Goal: Information Seeking & Learning: Check status

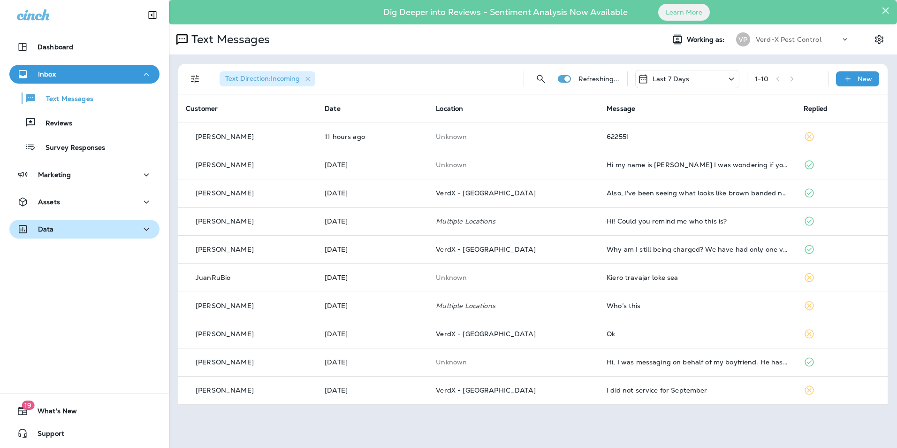
click at [62, 229] on div "Data" at bounding box center [84, 229] width 135 height 12
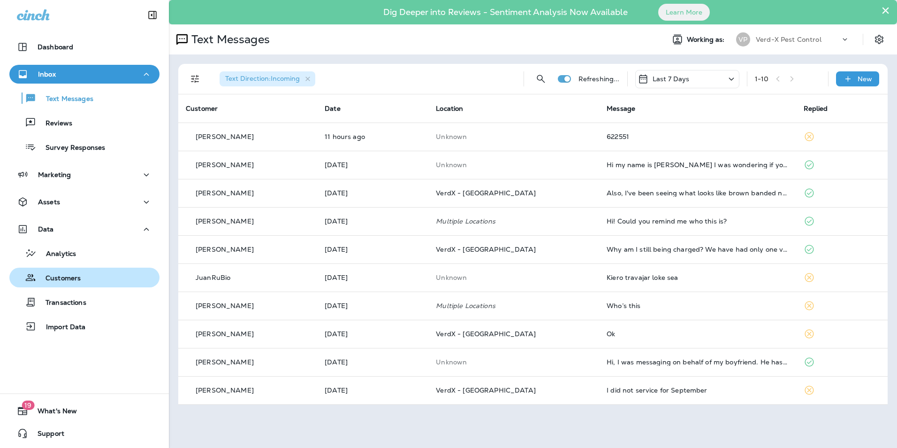
click at [74, 276] on p "Customers" at bounding box center [58, 278] width 45 height 9
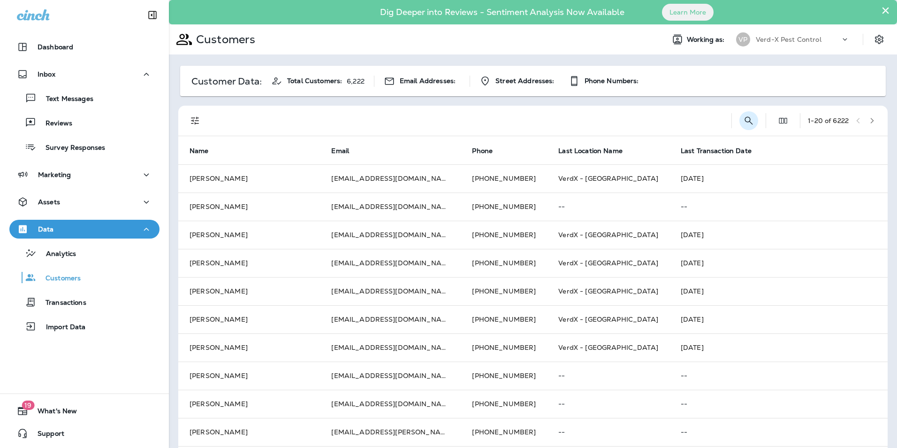
click at [745, 121] on icon "Search Customers" at bounding box center [749, 120] width 8 height 8
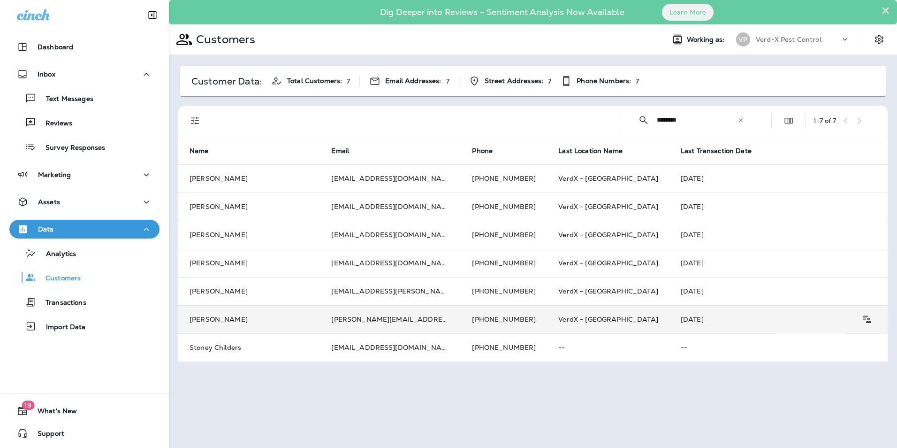
type input "********"
click at [384, 316] on td "[PERSON_NAME][EMAIL_ADDRESS][DOMAIN_NAME]" at bounding box center [390, 319] width 141 height 28
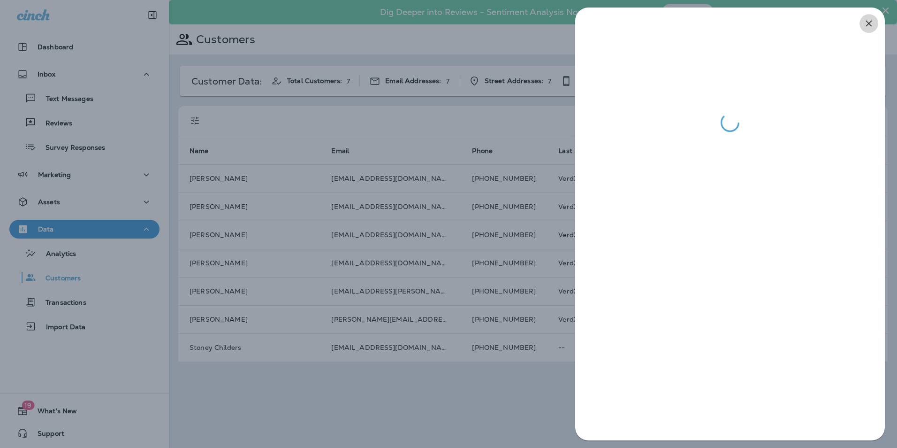
click at [871, 23] on icon "button" at bounding box center [869, 23] width 11 height 11
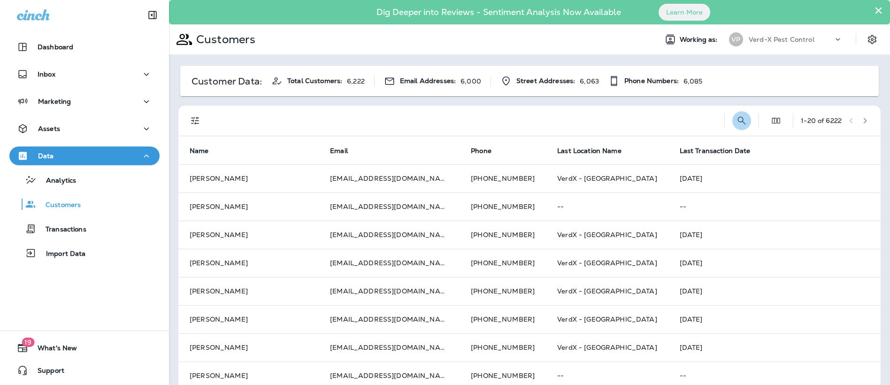
click at [736, 118] on icon "Search Customers" at bounding box center [741, 120] width 11 height 11
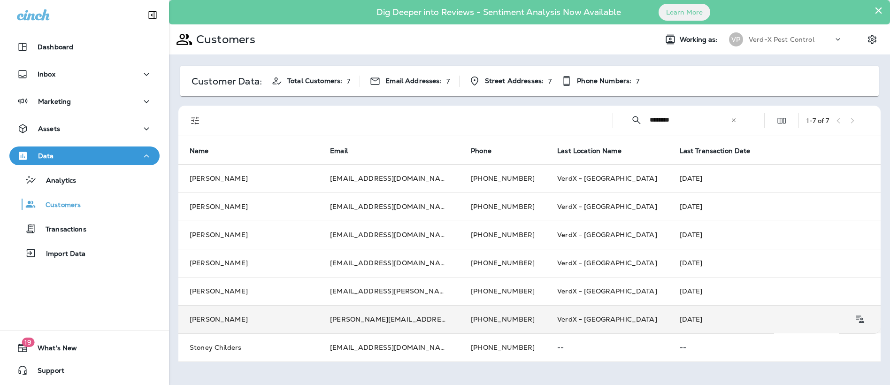
type input "********"
click at [372, 319] on td "[PERSON_NAME][EMAIL_ADDRESS][DOMAIN_NAME]" at bounding box center [389, 319] width 141 height 28
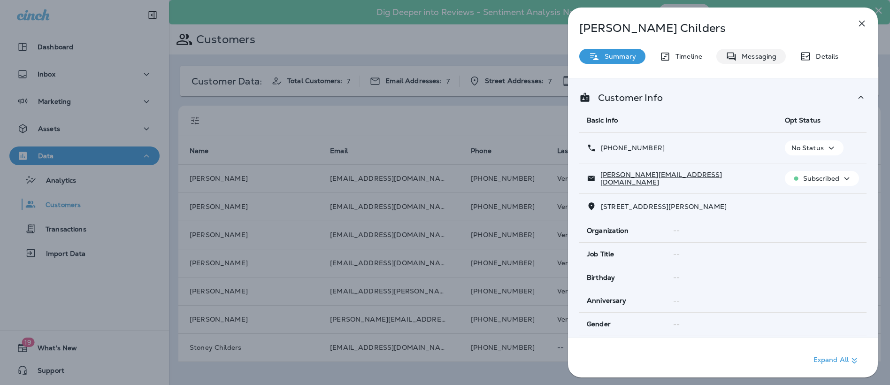
click at [744, 58] on p "Messaging" at bounding box center [756, 57] width 39 height 8
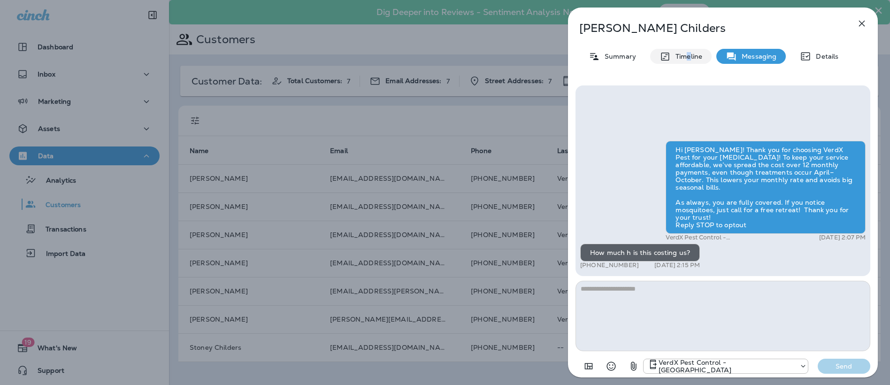
click at [689, 58] on p "Timeline" at bounding box center [686, 57] width 31 height 8
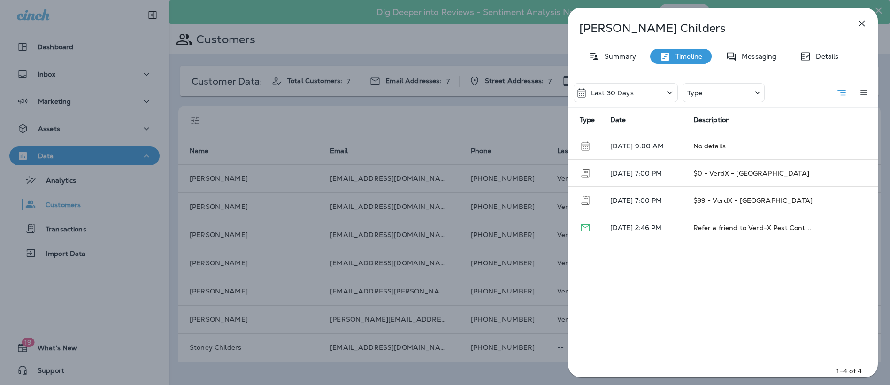
drag, startPoint x: 689, startPoint y: 58, endPoint x: 638, endPoint y: 98, distance: 64.6
click at [638, 98] on div "Last 30 Days" at bounding box center [626, 92] width 104 height 19
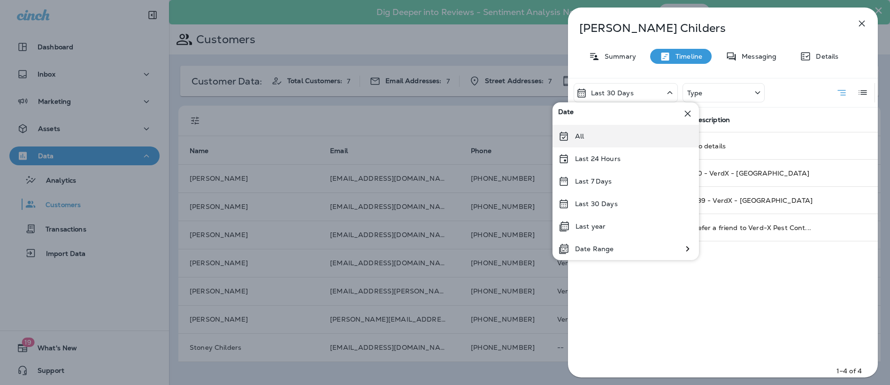
click at [606, 134] on div "All" at bounding box center [625, 136] width 146 height 23
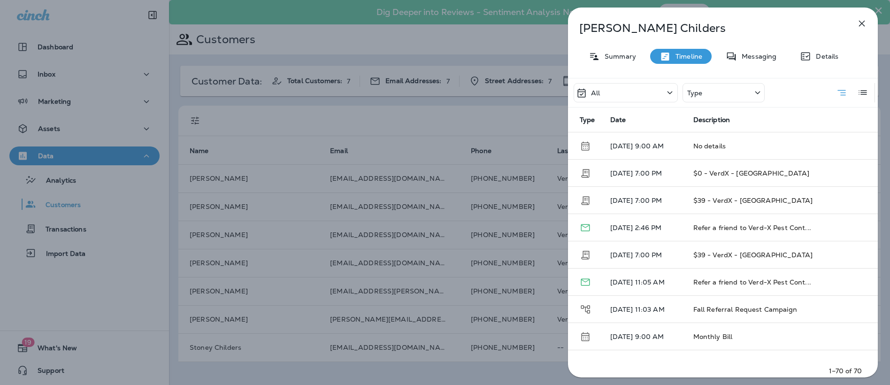
click at [707, 92] on div "Type" at bounding box center [723, 92] width 82 height 19
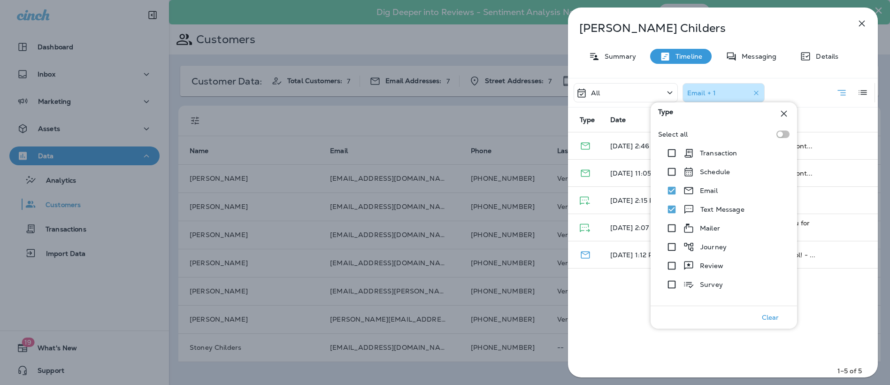
click at [840, 341] on div "All Email + 1 Type Date Description 09/23/25 2:46 PM Refer a friend to Verd-X P…" at bounding box center [723, 230] width 310 height 305
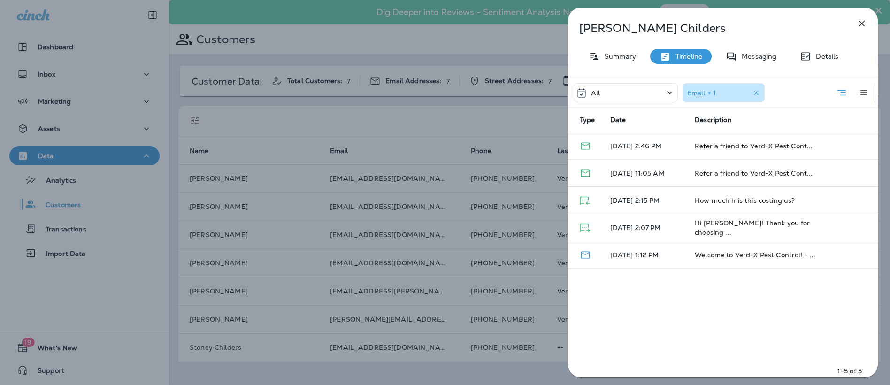
click at [866, 20] on icon "button" at bounding box center [861, 23] width 11 height 11
